Goal: Task Accomplishment & Management: Manage account settings

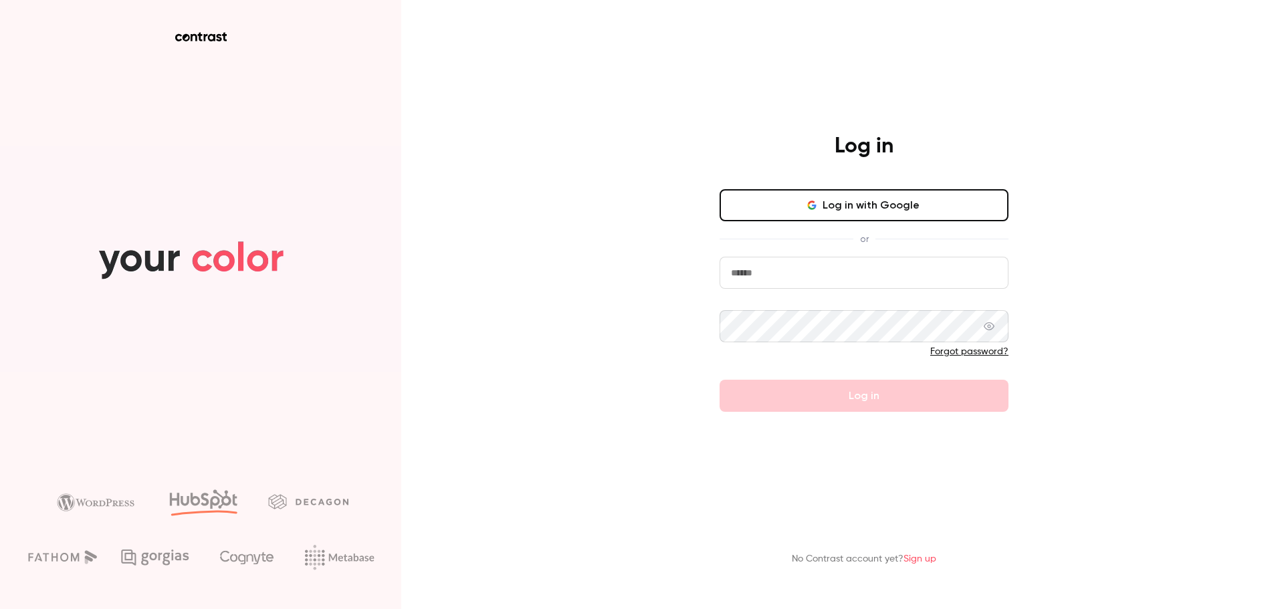
click at [772, 276] on input "email" at bounding box center [864, 273] width 289 height 32
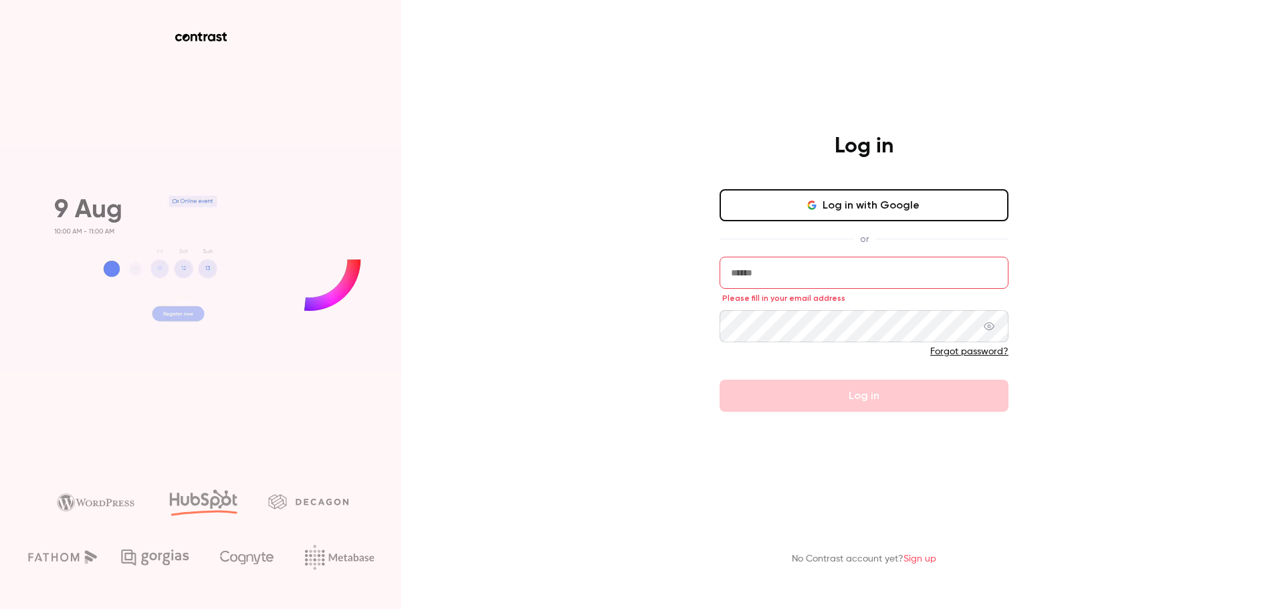
type input "**********"
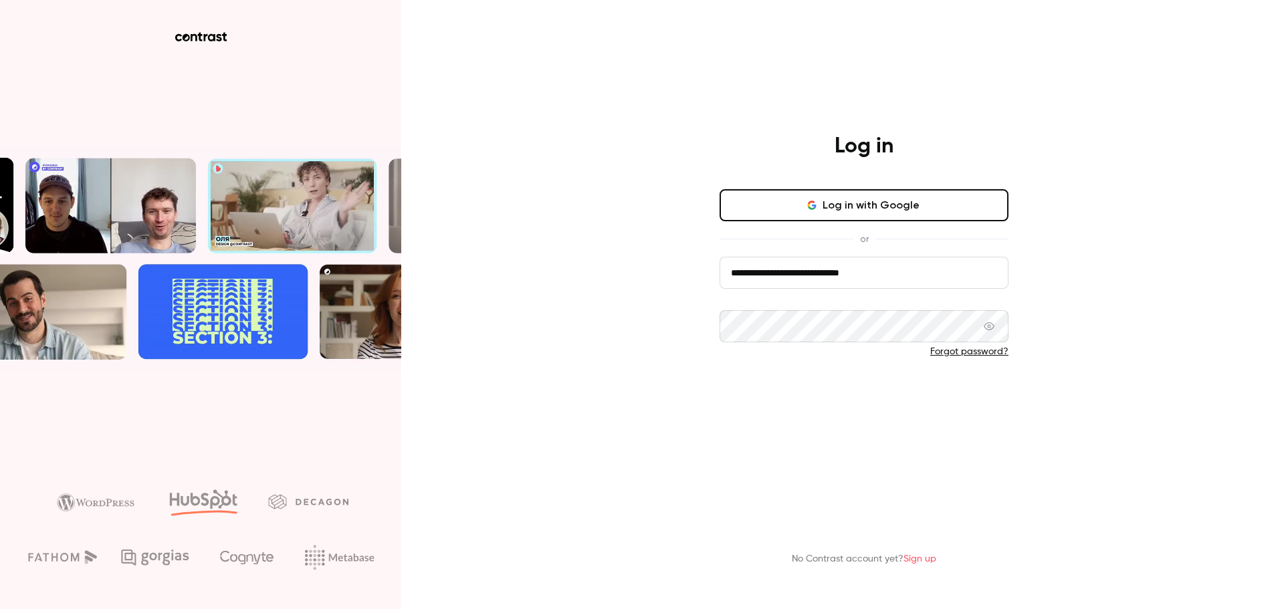
click at [863, 401] on button "Log in" at bounding box center [864, 396] width 289 height 32
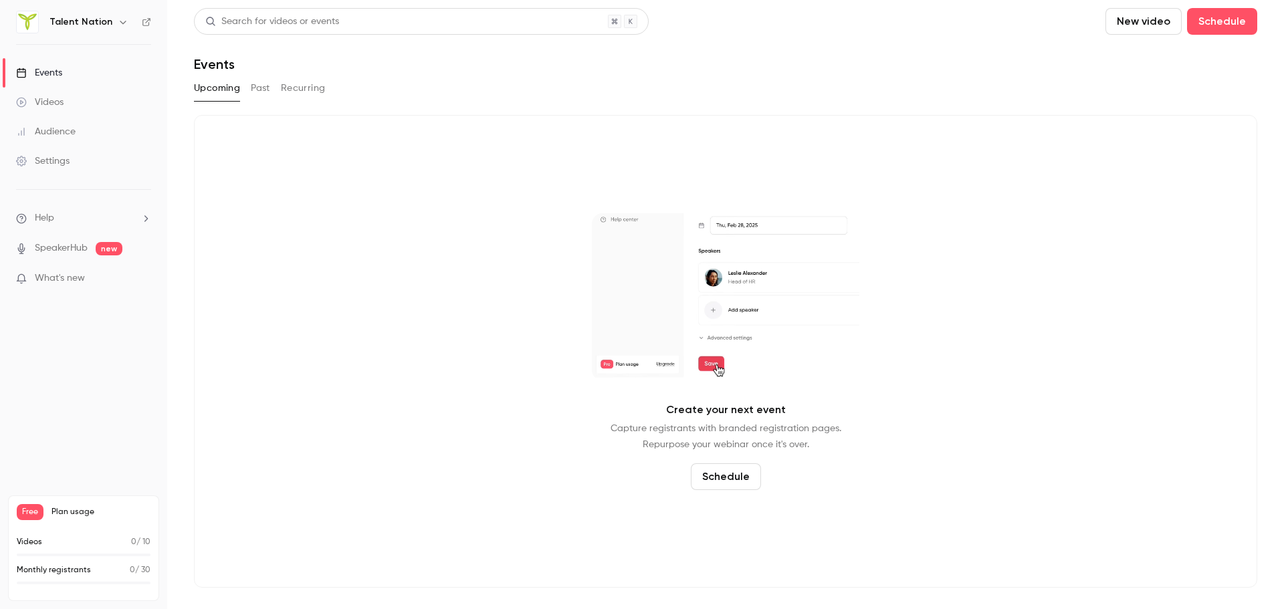
click at [30, 518] on span "Free" at bounding box center [30, 512] width 27 height 16
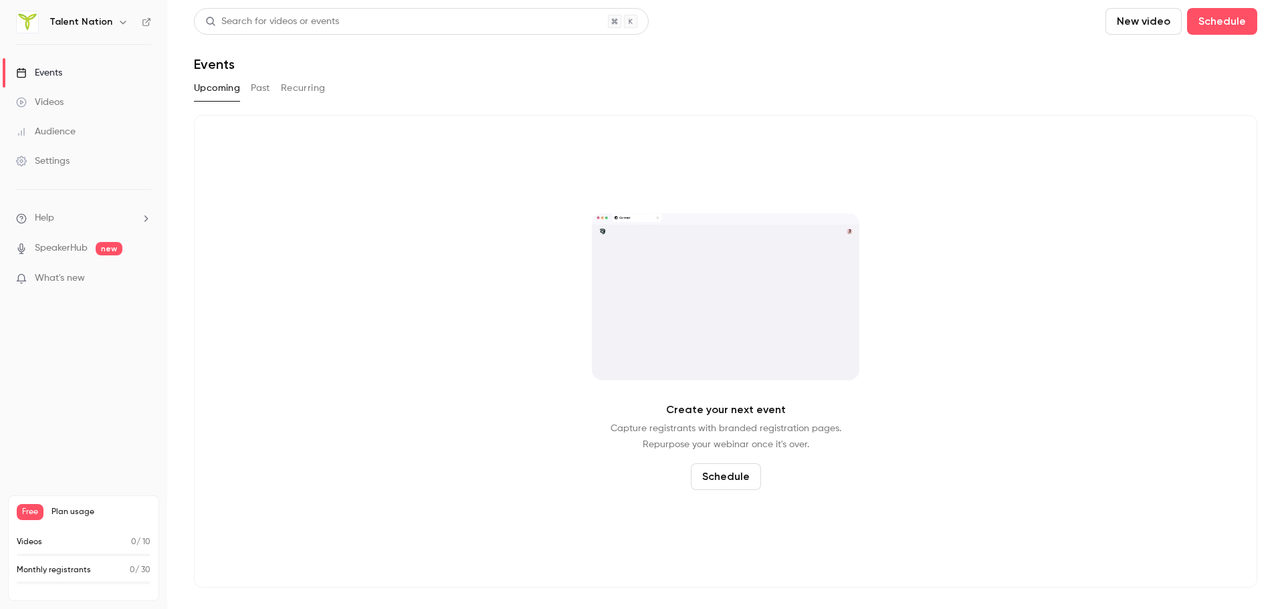
click at [44, 165] on div "Settings" at bounding box center [43, 160] width 54 height 13
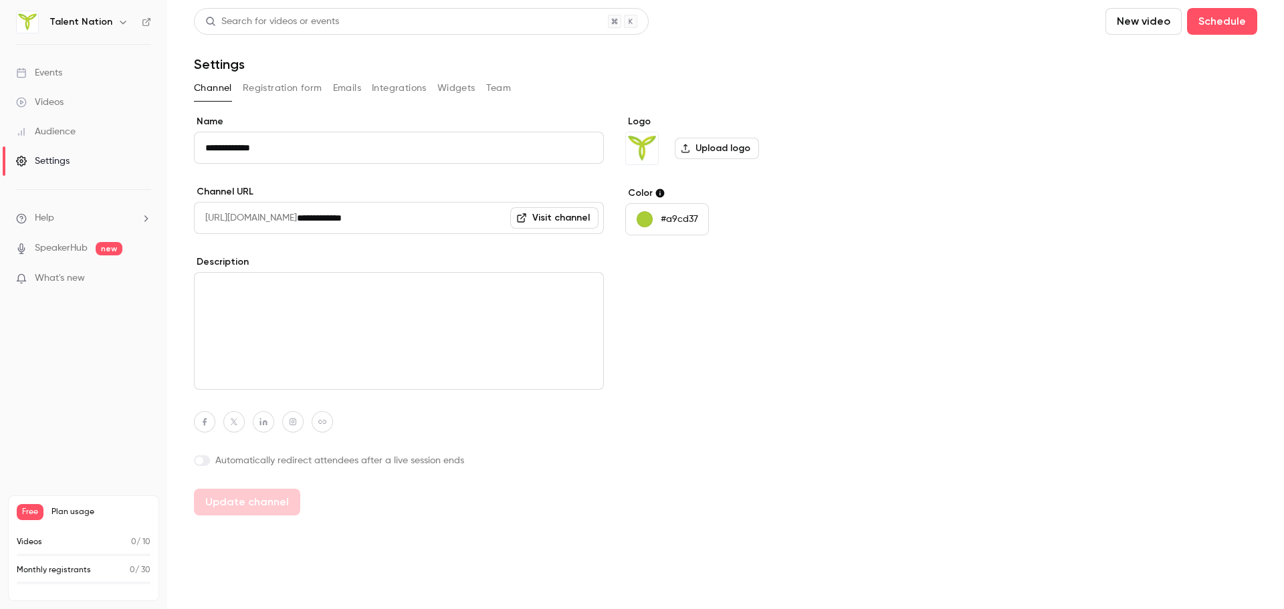
click at [27, 510] on span "Free" at bounding box center [30, 512] width 27 height 16
click at [78, 505] on div "Free Plan usage" at bounding box center [84, 512] width 134 height 16
click at [68, 547] on div "Videos 0 / 10" at bounding box center [84, 542] width 134 height 12
click at [58, 586] on div "Videos 0 / 10 Monthly registrants 0 / 30" at bounding box center [84, 564] width 134 height 56
click at [105, 27] on h6 "Talent Nation" at bounding box center [80, 21] width 63 height 13
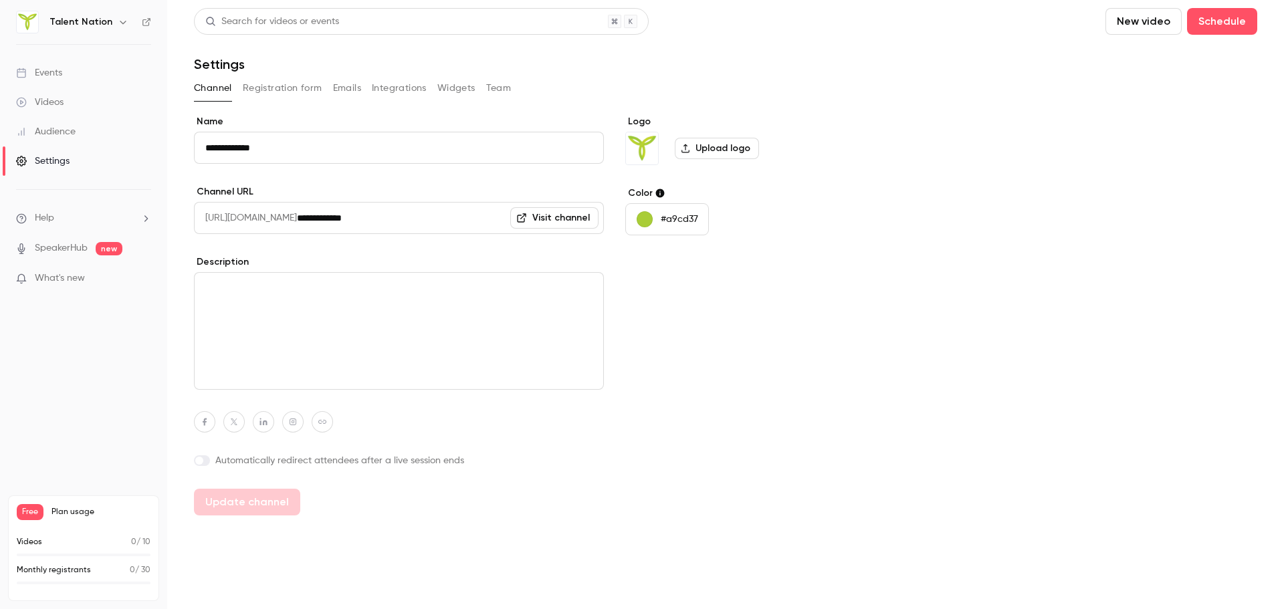
click at [115, 23] on button "button" at bounding box center [123, 22] width 16 height 16
click at [87, 133] on link "Billing Free" at bounding box center [125, 123] width 229 height 37
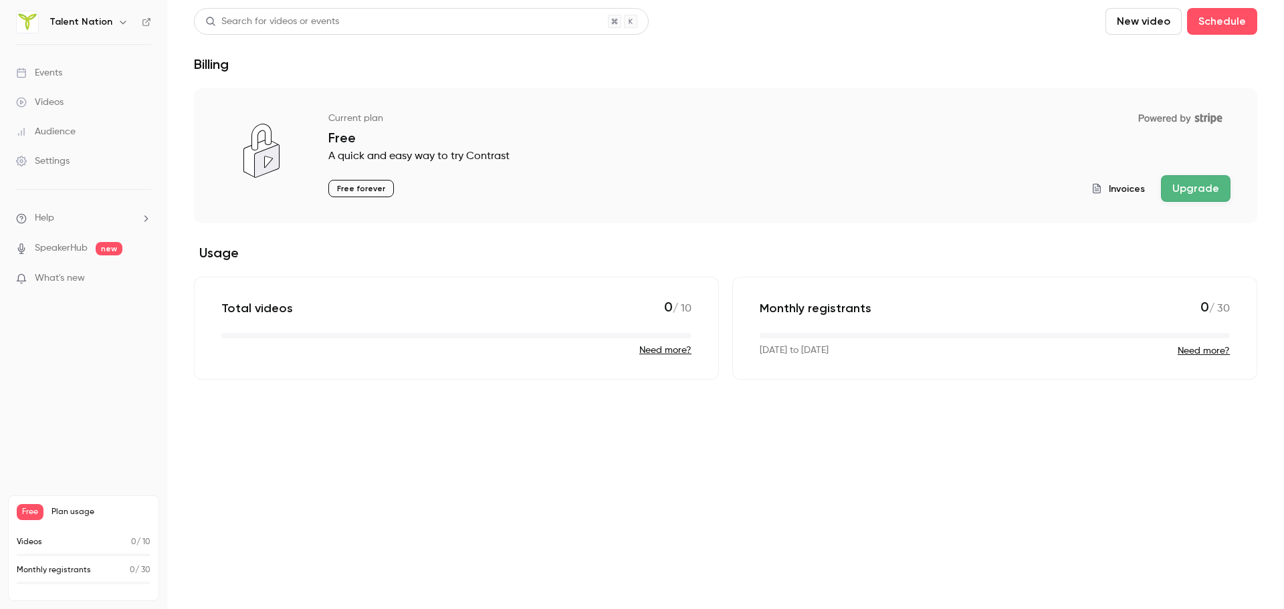
click at [1185, 355] on button "Need more?" at bounding box center [1204, 350] width 52 height 13
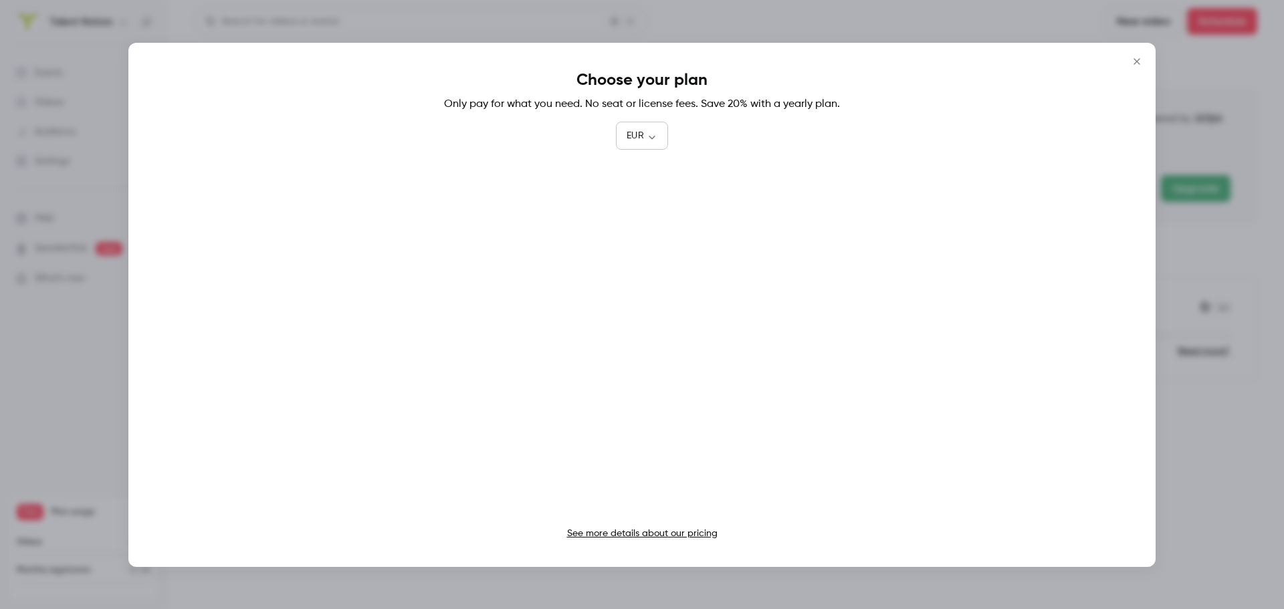
click at [638, 136] on body "Talent Nation Events Videos Audience Settings Help SpeakerHub new What's new Fr…" at bounding box center [642, 304] width 1284 height 609
click at [646, 242] on li "AUD" at bounding box center [642, 247] width 52 height 35
type input "***"
